Goal: Communication & Community: Answer question/provide support

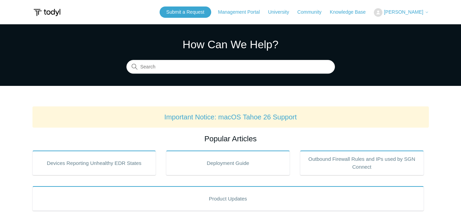
click at [419, 11] on span "[PERSON_NAME]" at bounding box center [402, 11] width 39 height 5
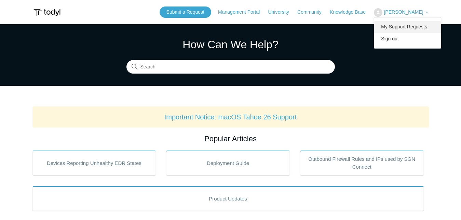
click at [423, 24] on link "My Support Requests" at bounding box center [407, 27] width 67 height 12
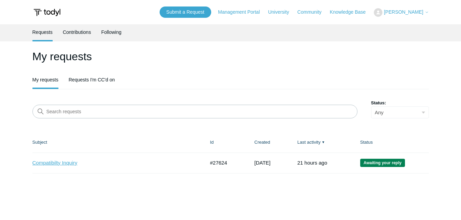
click at [52, 166] on link "Compatibilty Inquiry" at bounding box center [113, 163] width 162 height 8
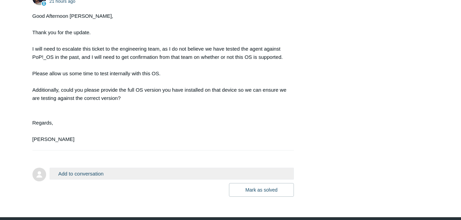
scroll to position [857, 0]
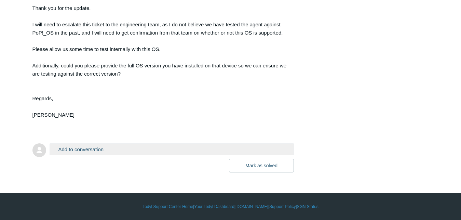
click at [157, 116] on div "Good Afternoon [PERSON_NAME], Thank you for the update. I will need to escalate…" at bounding box center [159, 53] width 255 height 131
click at [139, 134] on form "Add to conversation CC Add emails Drag files here or click to add a file [PERSO…" at bounding box center [163, 152] width 262 height 39
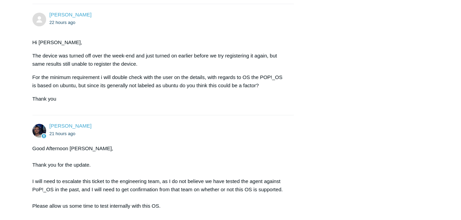
scroll to position [846, 0]
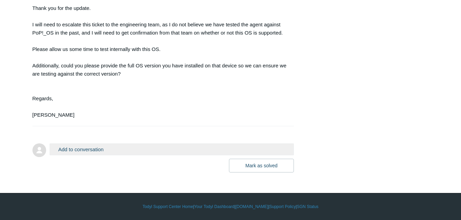
click at [108, 154] on button "Add to conversation" at bounding box center [172, 149] width 244 height 12
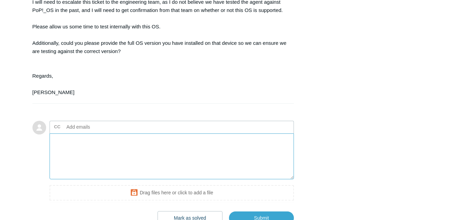
click at [91, 174] on textarea "Add your reply" at bounding box center [172, 156] width 244 height 46
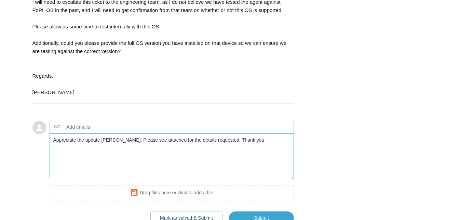
scroll to position [930, 0]
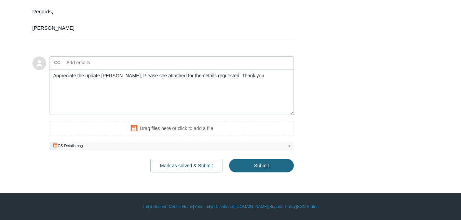
click at [261, 172] on input "Submit" at bounding box center [261, 165] width 65 height 14
click at [270, 172] on input "Submit" at bounding box center [261, 165] width 65 height 14
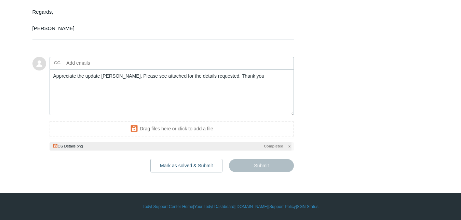
type textarea "Appreciate the update [PERSON_NAME], Please see attached for the details reques…"
